Goal: Information Seeking & Learning: Understand process/instructions

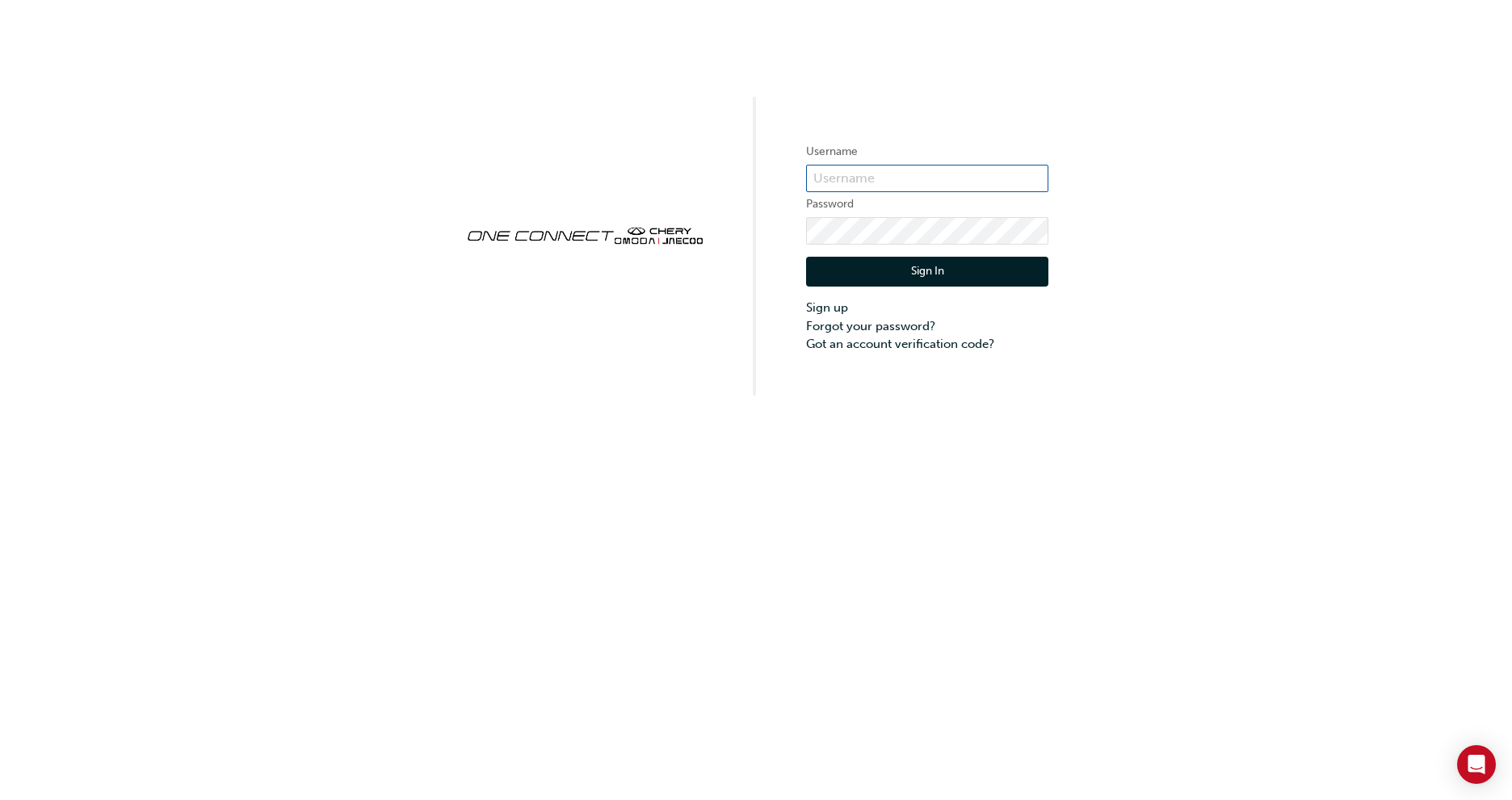
click at [868, 176] on input "text" at bounding box center [927, 178] width 242 height 27
type input "CHAU1956"
click button "Sign In" at bounding box center [927, 271] width 242 height 31
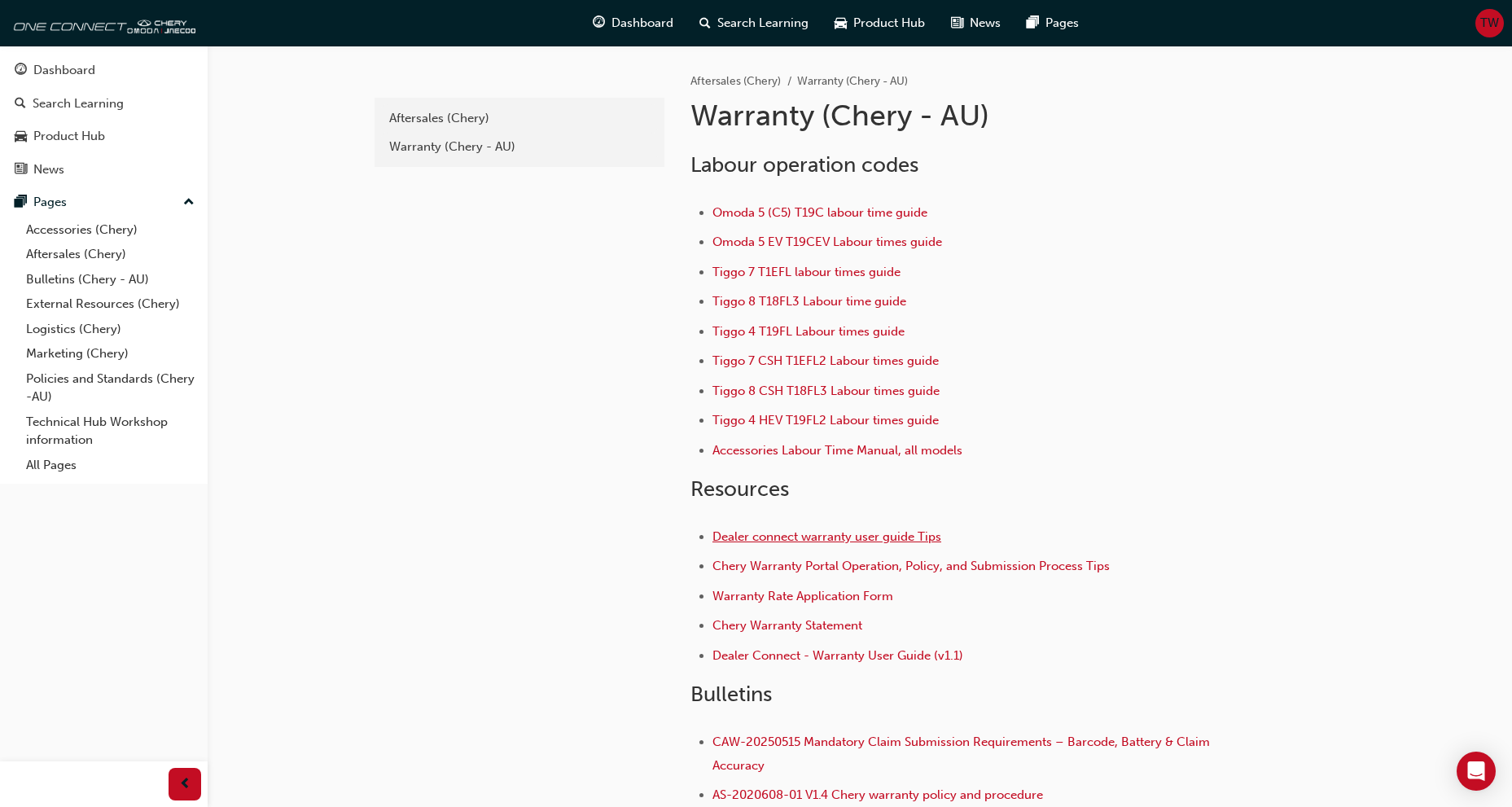
click at [925, 535] on span "Dealer connect warranty user guide Tips" at bounding box center [827, 537] width 229 height 14
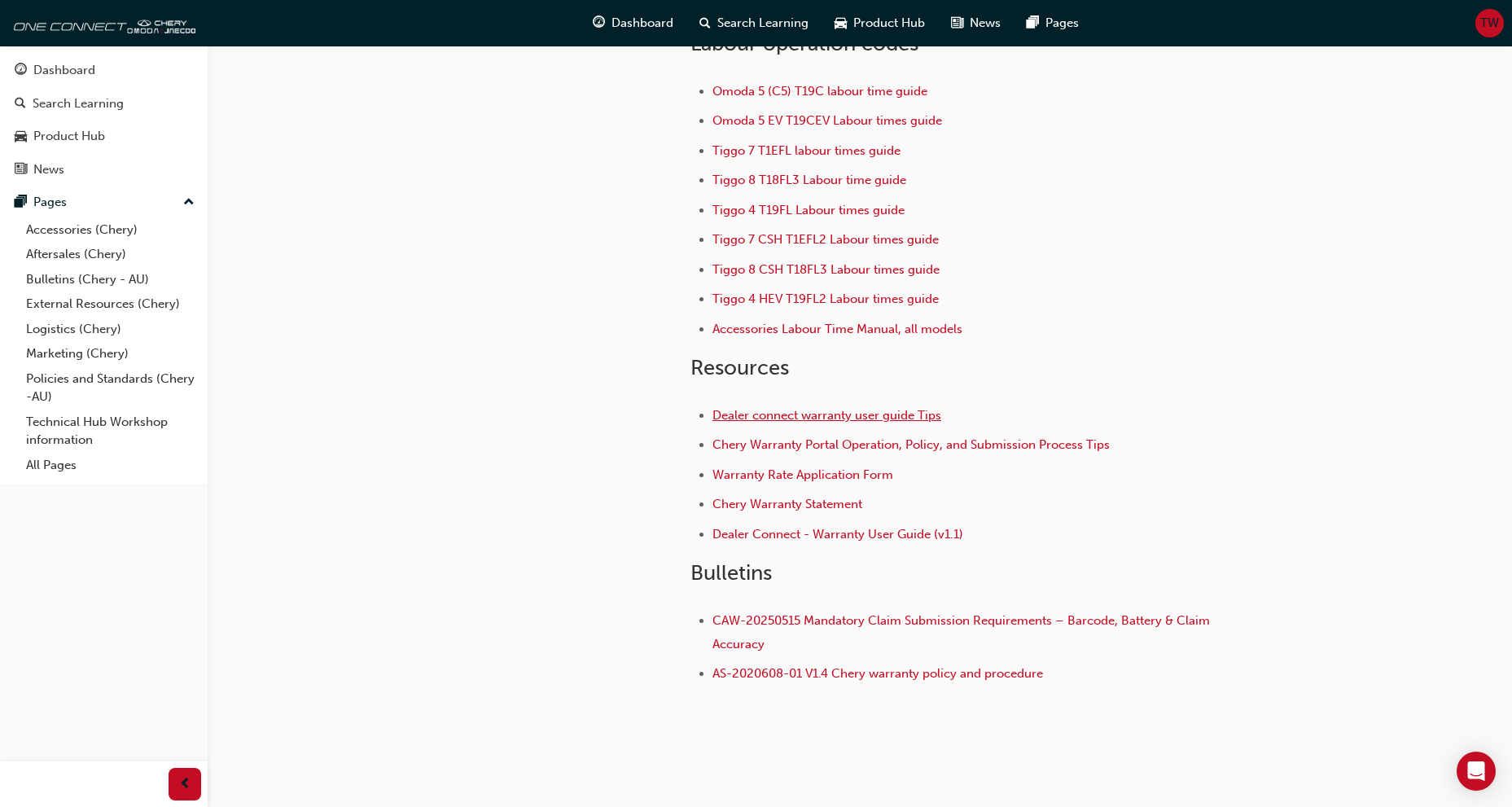
scroll to position [159, 0]
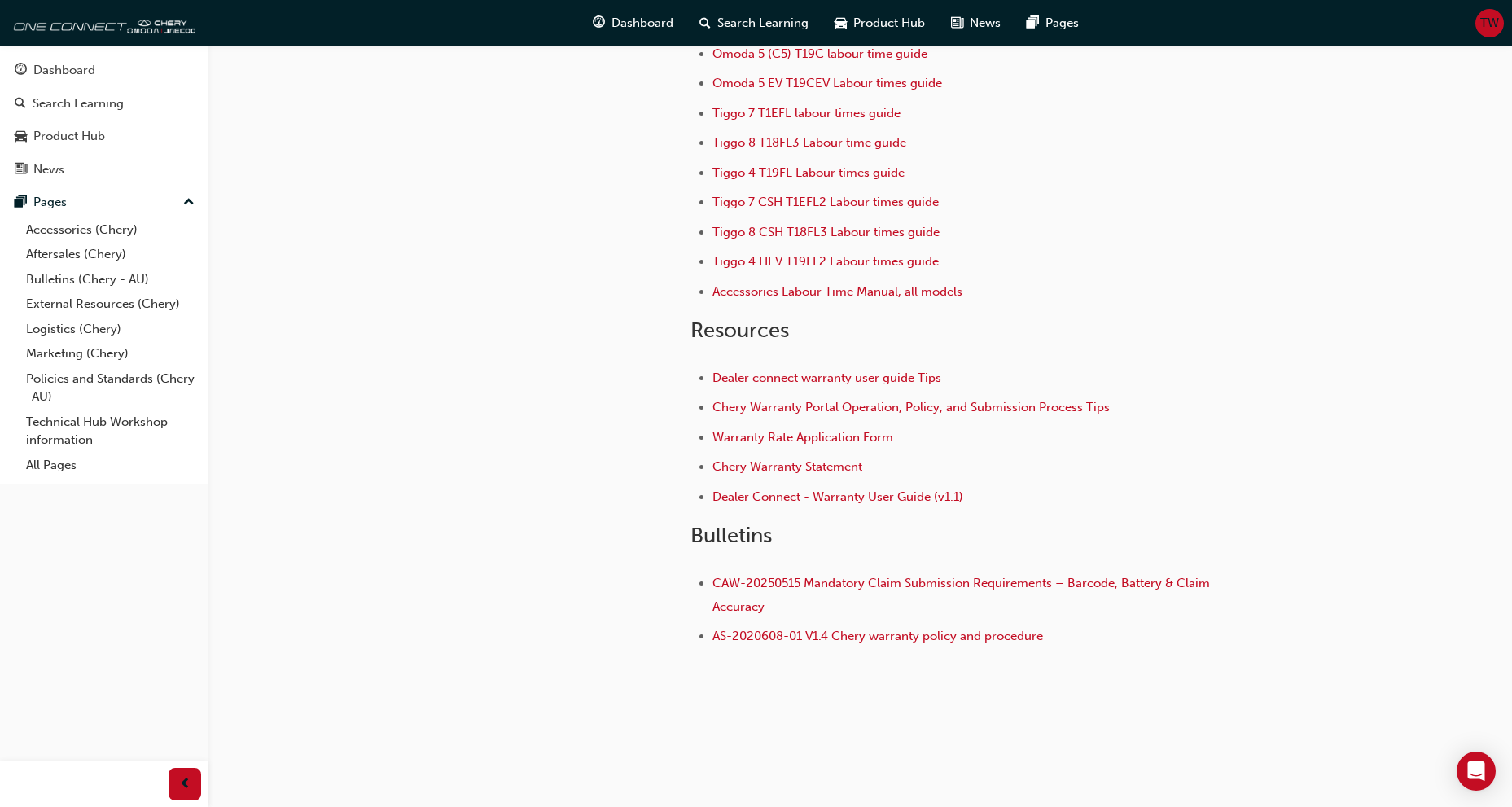
click at [915, 498] on span "Dealer Connect - Warranty User Guide (v1.1)" at bounding box center [838, 496] width 251 height 14
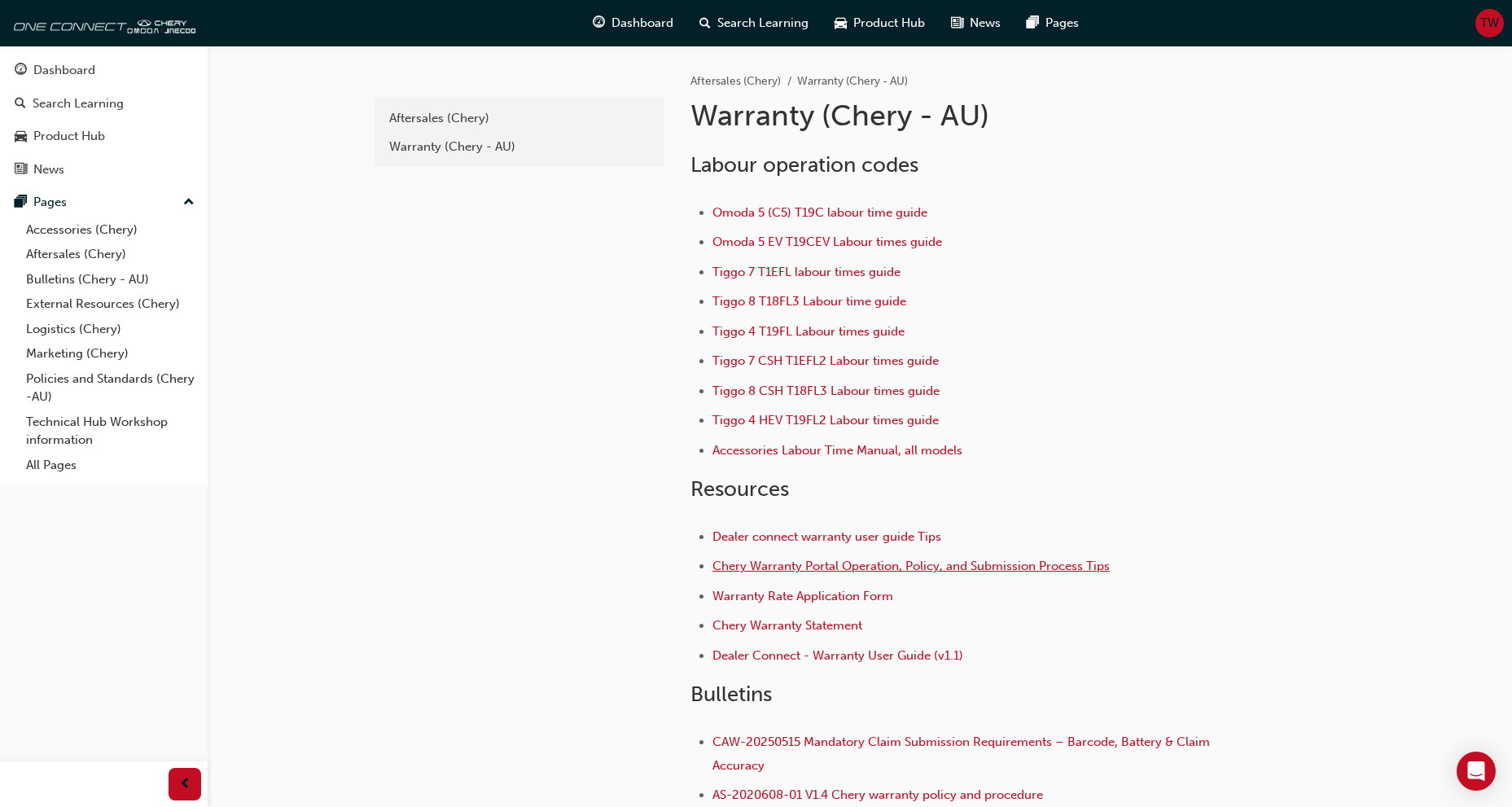
click at [797, 566] on span "Chery Warranty Portal Operation, Policy, and Submission Process Tips" at bounding box center [911, 565] width 397 height 14
